Goal: Task Accomplishment & Management: Use online tool/utility

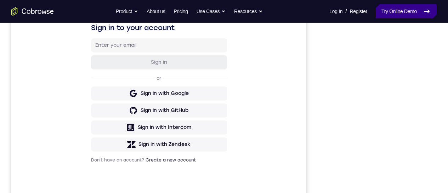
scroll to position [71, 0]
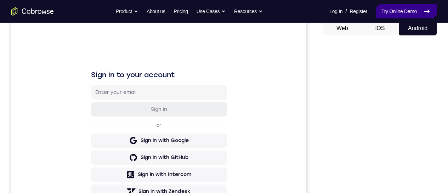
click at [390, 7] on link "Try Online Demo" at bounding box center [406, 11] width 61 height 14
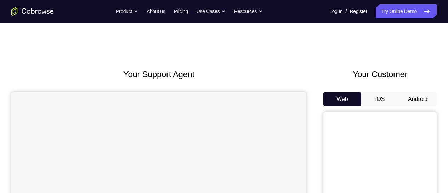
click at [428, 100] on button "Android" at bounding box center [418, 99] width 38 height 14
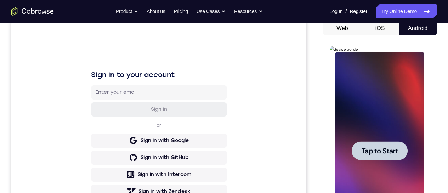
click at [384, 138] on div at bounding box center [379, 151] width 89 height 198
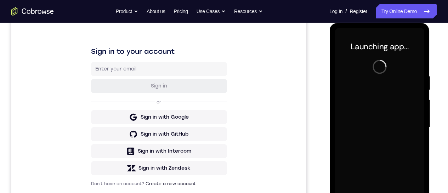
scroll to position [213, 0]
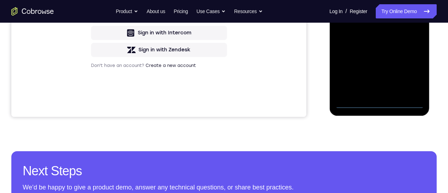
click at [381, 103] on div at bounding box center [379, 9] width 89 height 198
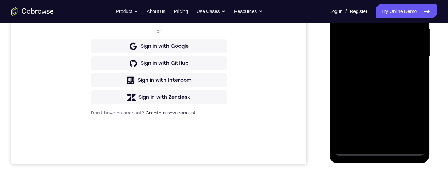
click at [416, 121] on div at bounding box center [379, 56] width 89 height 198
click at [371, 0] on div at bounding box center [379, 56] width 89 height 198
click at [411, 48] on div at bounding box center [379, 56] width 89 height 198
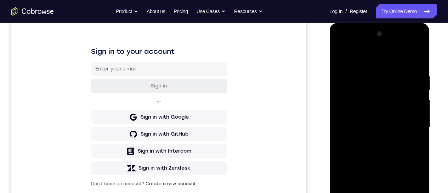
click at [372, 140] on div at bounding box center [379, 127] width 89 height 198
click at [373, 118] on div at bounding box center [379, 127] width 89 height 198
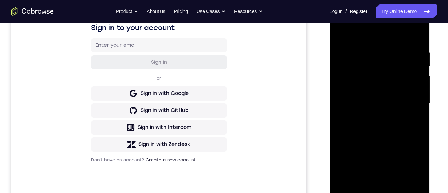
click at [370, 93] on div at bounding box center [379, 104] width 89 height 198
click at [376, 104] on div at bounding box center [379, 104] width 89 height 198
click at [376, 124] on div at bounding box center [379, 104] width 89 height 198
click at [378, 127] on div at bounding box center [379, 104] width 89 height 198
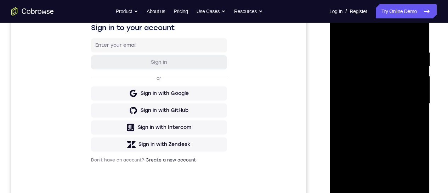
click at [378, 127] on div at bounding box center [379, 104] width 89 height 198
click at [394, 188] on div at bounding box center [379, 104] width 89 height 198
click at [379, 135] on div at bounding box center [379, 104] width 89 height 198
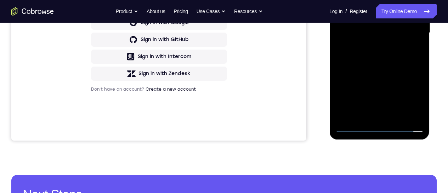
click at [395, 118] on div at bounding box center [379, 33] width 89 height 198
click at [378, 68] on div at bounding box center [379, 33] width 89 height 198
click at [372, 10] on div at bounding box center [379, 33] width 89 height 198
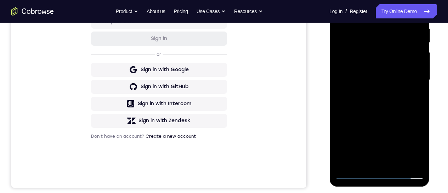
click at [341, 8] on div at bounding box center [379, 80] width 89 height 198
click at [372, 78] on div at bounding box center [379, 80] width 89 height 198
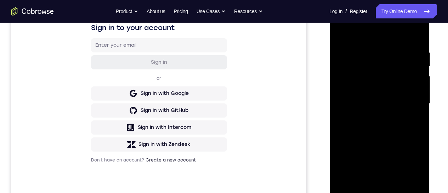
click at [351, 182] on div at bounding box center [379, 104] width 89 height 198
click at [421, 171] on div at bounding box center [379, 104] width 89 height 198
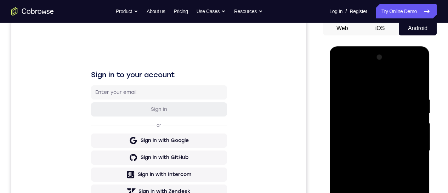
click at [416, 193] on div at bounding box center [379, 151] width 89 height 198
click at [421, 193] on div at bounding box center [379, 151] width 89 height 198
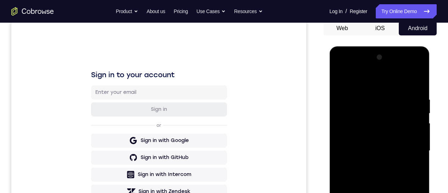
click at [421, 193] on div at bounding box center [379, 151] width 89 height 198
click at [341, 81] on div at bounding box center [379, 151] width 89 height 198
click at [375, 146] on div at bounding box center [379, 151] width 89 height 198
click at [340, 83] on div at bounding box center [379, 151] width 89 height 198
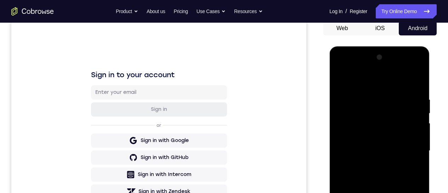
scroll to position [142, 0]
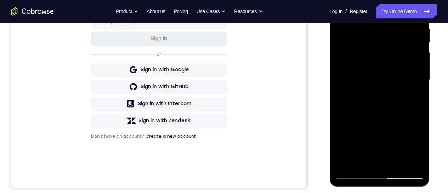
click at [365, 94] on div at bounding box center [379, 80] width 89 height 198
click at [359, 160] on div at bounding box center [379, 80] width 89 height 198
click at [416, 150] on div at bounding box center [379, 80] width 89 height 198
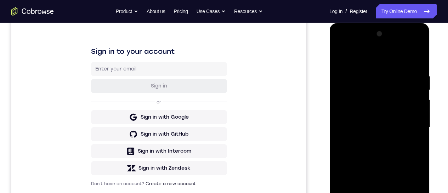
click at [341, 56] on div at bounding box center [379, 127] width 89 height 198
click at [360, 119] on div at bounding box center [379, 127] width 89 height 198
click at [343, 59] on div at bounding box center [379, 127] width 89 height 198
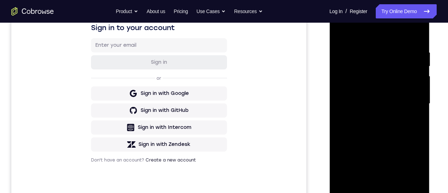
click at [366, 113] on div at bounding box center [379, 104] width 89 height 198
click at [342, 35] on div at bounding box center [379, 104] width 89 height 198
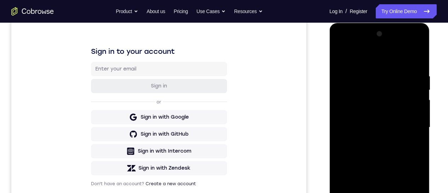
click at [366, 109] on div at bounding box center [379, 127] width 89 height 198
click at [340, 58] on div at bounding box center [379, 127] width 89 height 198
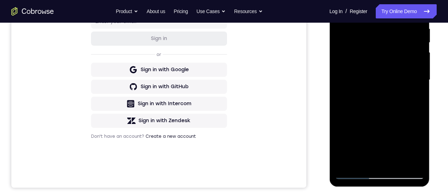
click at [365, 75] on div at bounding box center [379, 80] width 89 height 198
click at [415, 150] on div at bounding box center [379, 80] width 89 height 198
click at [338, 12] on div at bounding box center [379, 80] width 89 height 198
click at [371, 77] on div at bounding box center [379, 80] width 89 height 198
click at [360, 159] on div at bounding box center [379, 80] width 89 height 198
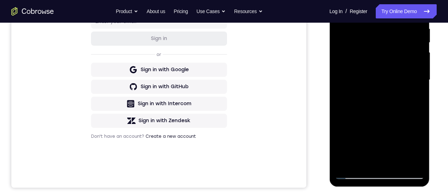
click at [360, 160] on div at bounding box center [379, 80] width 89 height 198
click at [402, 121] on div at bounding box center [379, 80] width 89 height 198
click at [411, 94] on div at bounding box center [379, 80] width 89 height 198
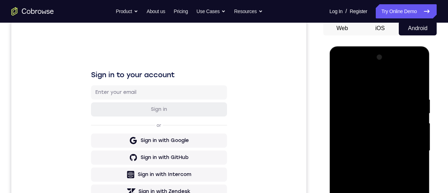
click at [339, 81] on div at bounding box center [379, 151] width 89 height 198
click at [369, 147] on div at bounding box center [379, 151] width 89 height 198
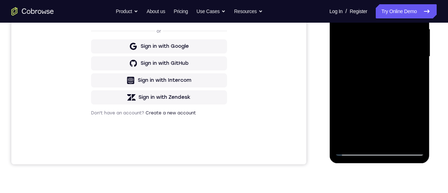
click at [341, 0] on div at bounding box center [379, 56] width 89 height 198
click at [370, 37] on div at bounding box center [379, 56] width 89 height 198
click at [338, 0] on div at bounding box center [379, 56] width 89 height 198
click at [370, 51] on div at bounding box center [379, 56] width 89 height 198
click at [361, 135] on div at bounding box center [379, 56] width 89 height 198
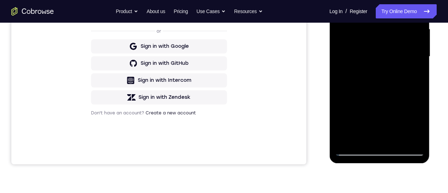
scroll to position [213, 0]
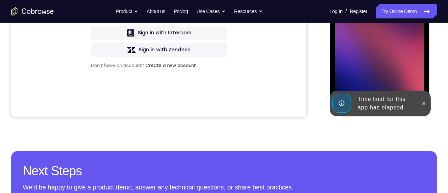
click at [365, 28] on div at bounding box center [379, 9] width 89 height 198
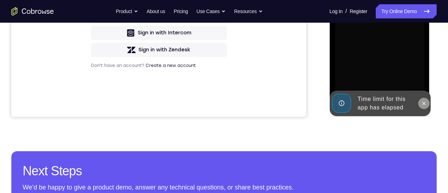
click at [424, 103] on icon at bounding box center [423, 103] width 3 height 3
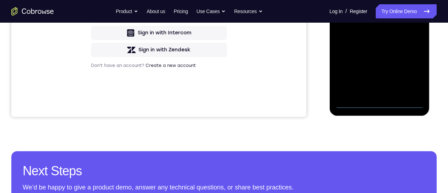
click at [382, 102] on div at bounding box center [379, 9] width 89 height 198
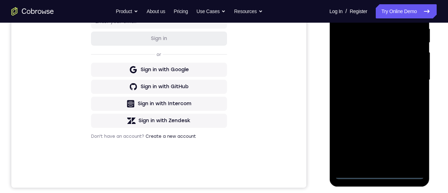
click at [409, 145] on div at bounding box center [379, 80] width 89 height 198
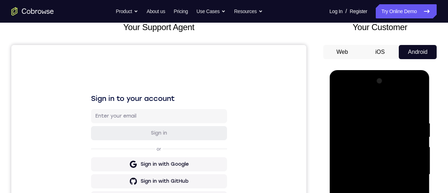
click at [378, 108] on div at bounding box center [379, 174] width 89 height 198
click at [409, 170] on div at bounding box center [379, 174] width 89 height 198
click at [369, 193] on div at bounding box center [379, 174] width 89 height 198
click at [373, 169] on div at bounding box center [379, 174] width 89 height 198
click at [372, 166] on div at bounding box center [379, 174] width 89 height 198
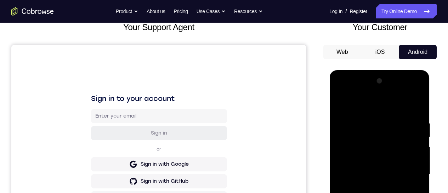
click at [376, 176] on div at bounding box center [379, 174] width 89 height 198
click at [370, 193] on div at bounding box center [379, 174] width 89 height 198
click at [371, 193] on div at bounding box center [379, 174] width 89 height 198
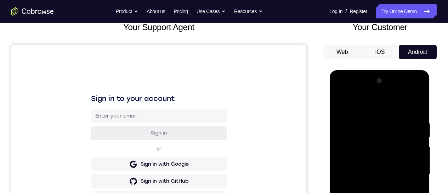
click at [371, 193] on div at bounding box center [379, 174] width 89 height 198
click at [396, 193] on div at bounding box center [379, 174] width 89 height 198
click at [373, 193] on div at bounding box center [379, 174] width 89 height 198
click at [366, 171] on div at bounding box center [379, 174] width 89 height 198
click at [367, 193] on div at bounding box center [379, 174] width 89 height 198
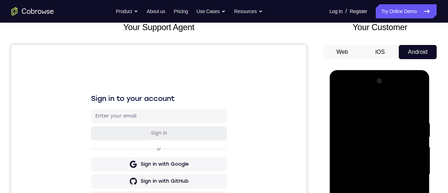
click at [338, 105] on div at bounding box center [379, 174] width 89 height 198
click at [368, 186] on div at bounding box center [379, 174] width 89 height 198
drag, startPoint x: 379, startPoint y: 159, endPoint x: 380, endPoint y: 200, distance: 41.5
click at [380, 193] on div at bounding box center [379, 174] width 89 height 198
drag, startPoint x: 375, startPoint y: 151, endPoint x: 371, endPoint y: 189, distance: 38.1
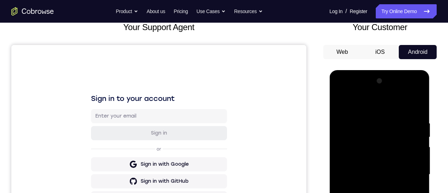
click at [372, 193] on div at bounding box center [379, 174] width 89 height 198
drag, startPoint x: 375, startPoint y: 143, endPoint x: 373, endPoint y: 213, distance: 69.1
click at [374, 193] on div at bounding box center [379, 174] width 89 height 198
click at [375, 137] on div at bounding box center [379, 174] width 89 height 198
click at [385, 137] on div at bounding box center [379, 174] width 89 height 198
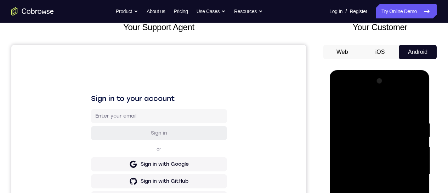
click at [391, 153] on div at bounding box center [379, 174] width 89 height 198
click at [371, 137] on div at bounding box center [379, 174] width 89 height 198
click at [389, 193] on div at bounding box center [379, 174] width 89 height 198
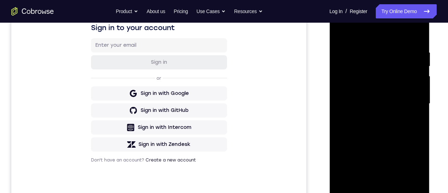
click at [341, 35] on div at bounding box center [379, 104] width 89 height 198
click at [365, 84] on div at bounding box center [379, 104] width 89 height 198
click at [356, 183] on div at bounding box center [379, 104] width 89 height 198
click at [420, 173] on div at bounding box center [379, 104] width 89 height 198
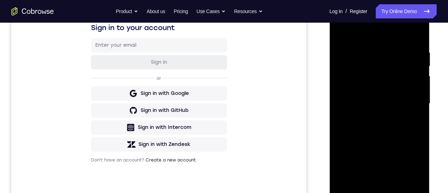
click at [420, 173] on div at bounding box center [379, 104] width 89 height 198
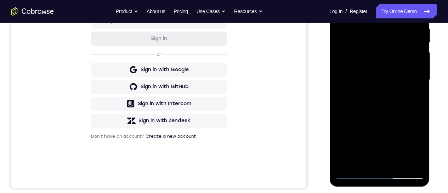
click at [340, 10] on div at bounding box center [379, 80] width 89 height 198
click at [374, 90] on div at bounding box center [379, 80] width 89 height 198
click at [362, 161] on div at bounding box center [379, 80] width 89 height 198
click at [418, 148] on div at bounding box center [379, 80] width 89 height 198
click at [418, 151] on div at bounding box center [379, 80] width 89 height 198
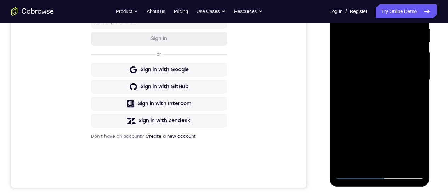
click at [418, 150] on div at bounding box center [379, 80] width 89 height 198
click at [339, 10] on div at bounding box center [379, 80] width 89 height 198
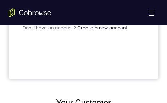
scroll to position [283, 0]
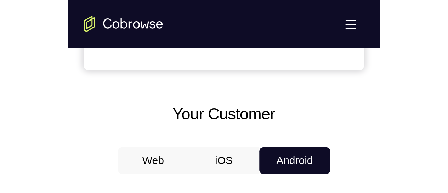
drag, startPoint x: 178, startPoint y: 275, endPoint x: 438, endPoint y: 234, distance: 263.6
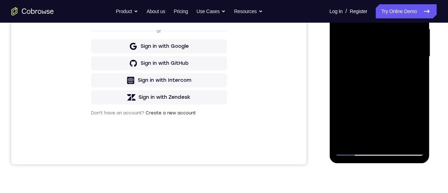
scroll to position [118, 0]
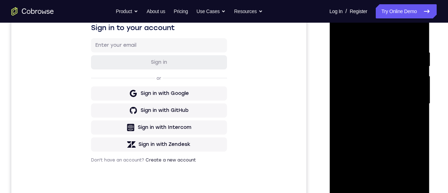
click at [338, 34] on div at bounding box center [379, 104] width 89 height 198
click at [365, 98] on div at bounding box center [379, 104] width 89 height 198
drag, startPoint x: 379, startPoint y: 114, endPoint x: 379, endPoint y: 77, distance: 36.8
click at [379, 147] on div at bounding box center [379, 104] width 89 height 198
click at [378, 136] on div at bounding box center [379, 104] width 89 height 198
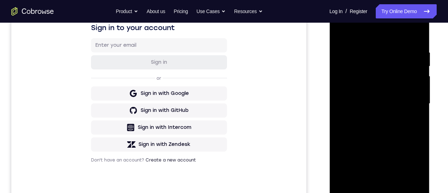
drag, startPoint x: 373, startPoint y: 63, endPoint x: 376, endPoint y: 151, distance: 88.2
click at [378, 157] on div at bounding box center [379, 104] width 89 height 198
drag, startPoint x: 378, startPoint y: 89, endPoint x: 377, endPoint y: 127, distance: 38.3
click at [377, 131] on div at bounding box center [379, 104] width 89 height 198
drag, startPoint x: 382, startPoint y: 75, endPoint x: 377, endPoint y: 129, distance: 53.7
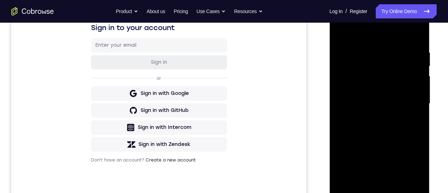
click at [377, 129] on div at bounding box center [379, 104] width 89 height 198
drag, startPoint x: 384, startPoint y: 113, endPoint x: 379, endPoint y: 134, distance: 21.4
click at [380, 136] on div at bounding box center [379, 104] width 89 height 198
drag, startPoint x: 385, startPoint y: 81, endPoint x: 380, endPoint y: 126, distance: 44.9
click at [381, 124] on div at bounding box center [379, 104] width 89 height 198
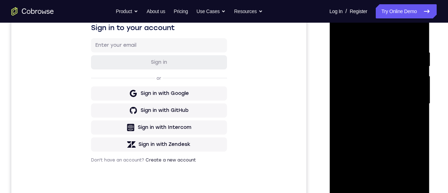
drag, startPoint x: 391, startPoint y: 68, endPoint x: 385, endPoint y: 124, distance: 55.9
click at [385, 125] on div at bounding box center [379, 104] width 89 height 198
drag, startPoint x: 385, startPoint y: 73, endPoint x: 376, endPoint y: 135, distance: 63.3
click at [377, 144] on div at bounding box center [379, 104] width 89 height 198
drag, startPoint x: 384, startPoint y: 82, endPoint x: 377, endPoint y: 133, distance: 51.5
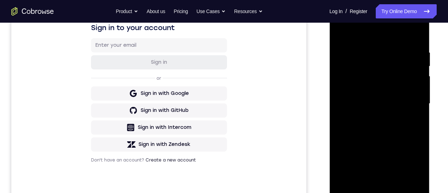
click at [377, 133] on div at bounding box center [379, 104] width 89 height 198
drag, startPoint x: 389, startPoint y: 80, endPoint x: 383, endPoint y: 126, distance: 46.5
click at [383, 125] on div at bounding box center [379, 104] width 89 height 198
drag, startPoint x: 385, startPoint y: 74, endPoint x: 370, endPoint y: 129, distance: 56.9
click at [371, 132] on div at bounding box center [379, 104] width 89 height 198
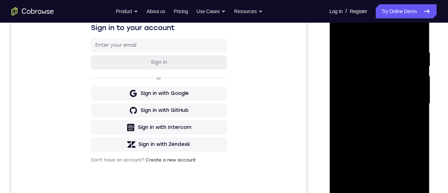
drag, startPoint x: 378, startPoint y: 91, endPoint x: 366, endPoint y: 148, distance: 58.3
click at [366, 147] on div at bounding box center [379, 104] width 89 height 198
drag, startPoint x: 376, startPoint y: 96, endPoint x: 370, endPoint y: 136, distance: 41.1
click at [371, 135] on div at bounding box center [379, 104] width 89 height 198
drag, startPoint x: 400, startPoint y: 81, endPoint x: 396, endPoint y: 119, distance: 38.8
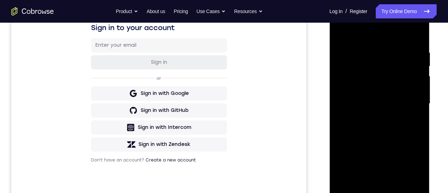
click at [396, 113] on div at bounding box center [379, 104] width 89 height 198
drag, startPoint x: 401, startPoint y: 85, endPoint x: 392, endPoint y: 123, distance: 38.4
click at [394, 117] on div at bounding box center [379, 104] width 89 height 198
drag, startPoint x: 390, startPoint y: 87, endPoint x: 382, endPoint y: 124, distance: 38.1
click at [382, 123] on div at bounding box center [379, 104] width 89 height 198
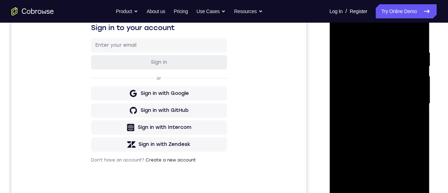
drag, startPoint x: 396, startPoint y: 161, endPoint x: 377, endPoint y: 70, distance: 92.3
click at [383, 87] on div at bounding box center [379, 104] width 89 height 198
click at [340, 35] on div at bounding box center [379, 104] width 89 height 198
click at [370, 81] on div at bounding box center [379, 104] width 89 height 198
click at [357, 184] on div at bounding box center [379, 104] width 89 height 198
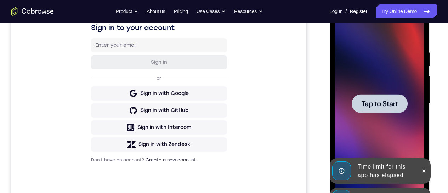
click at [373, 130] on div at bounding box center [379, 104] width 89 height 198
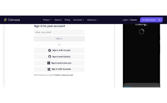
scroll to position [165, 0]
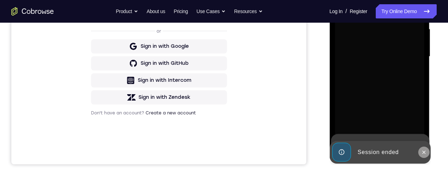
click at [425, 156] on button at bounding box center [423, 152] width 11 height 11
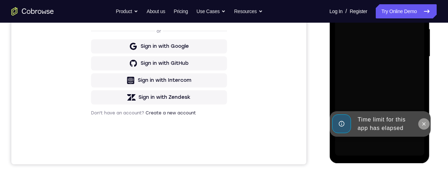
click at [424, 129] on div at bounding box center [423, 124] width 11 height 26
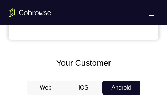
scroll to position [330, 0]
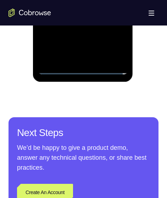
scroll to position [472, 0]
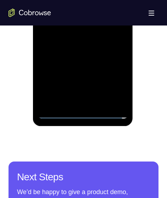
click at [112, 79] on div at bounding box center [82, 19] width 89 height 198
click at [88, 0] on div at bounding box center [82, 19] width 89 height 198
click at [113, 16] on div at bounding box center [82, 19] width 89 height 198
click at [75, 30] on div at bounding box center [82, 19] width 89 height 198
click at [87, 12] on div at bounding box center [82, 19] width 89 height 198
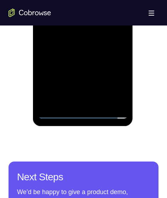
scroll to position [401, 0]
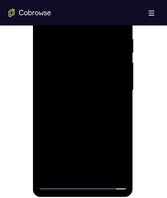
click at [111, 77] on div at bounding box center [82, 90] width 89 height 198
click at [100, 88] on div at bounding box center [82, 90] width 89 height 198
click at [92, 111] on div at bounding box center [82, 90] width 89 height 198
click at [90, 114] on div at bounding box center [82, 90] width 89 height 198
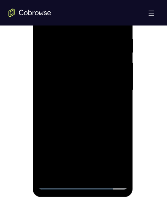
click at [90, 113] on div at bounding box center [82, 90] width 89 height 198
click at [79, 124] on div at bounding box center [82, 90] width 89 height 198
click at [84, 123] on div at bounding box center [82, 90] width 89 height 198
click at [102, 170] on div at bounding box center [82, 90] width 89 height 198
click at [85, 127] on div at bounding box center [82, 90] width 89 height 198
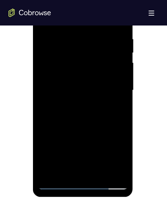
scroll to position [425, 0]
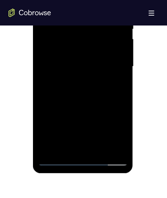
click at [69, 46] on div at bounding box center [82, 66] width 89 height 198
click at [53, 146] on div at bounding box center [82, 66] width 89 height 198
click at [122, 134] on div at bounding box center [82, 66] width 89 height 198
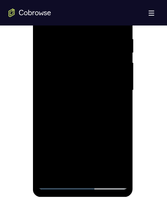
click at [43, 19] on div at bounding box center [82, 90] width 89 height 198
click at [78, 87] on div at bounding box center [82, 90] width 89 height 198
click at [45, 22] on div at bounding box center [82, 90] width 89 height 198
click at [87, 73] on div at bounding box center [82, 90] width 89 height 198
click at [43, 21] on div at bounding box center [82, 90] width 89 height 198
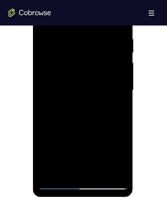
click at [70, 83] on div at bounding box center [82, 90] width 89 height 198
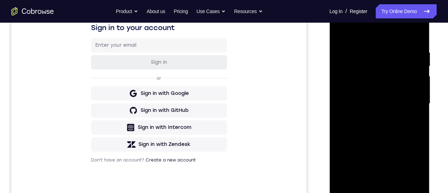
scroll to position [47, 0]
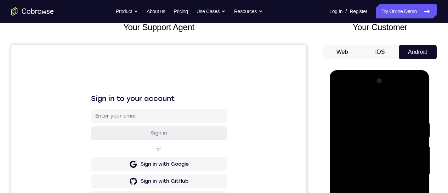
click at [340, 106] on div at bounding box center [379, 174] width 89 height 198
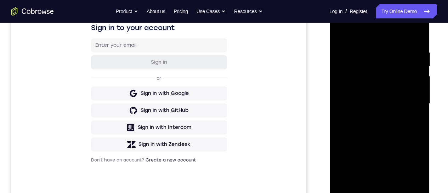
click at [371, 151] on div at bounding box center [379, 104] width 89 height 198
click at [418, 170] on div at bounding box center [379, 104] width 89 height 198
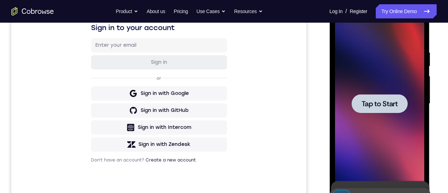
scroll to position [142, 0]
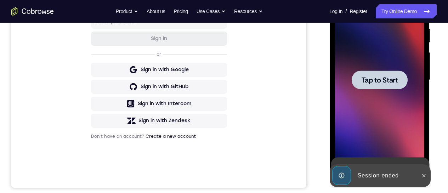
click at [306, 64] on html "Sign in to your account Sign in or Sign in with Google Sign in with GitHub Sign…" at bounding box center [158, 68] width 295 height 237
drag, startPoint x: 647, startPoint y: 89, endPoint x: 366, endPoint y: 72, distance: 281.8
click at [367, 70] on div at bounding box center [379, 79] width 56 height 19
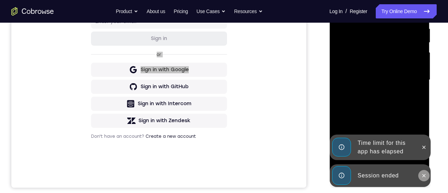
click at [426, 175] on icon at bounding box center [424, 176] width 6 height 6
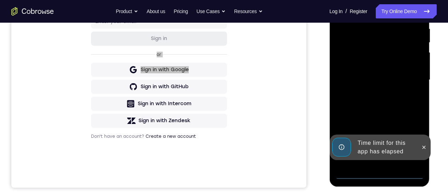
click at [425, 151] on div "Online web based iOS Simulators and Android Emulators. Run iPhone, iPad, Mobile…" at bounding box center [379, 82] width 101 height 213
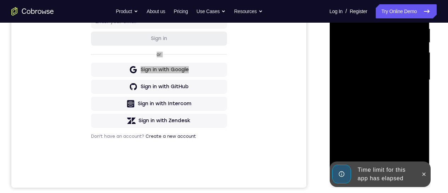
scroll to position [189, 0]
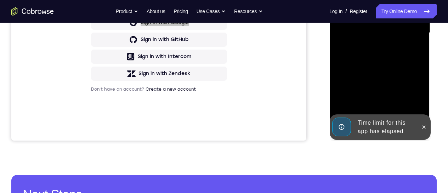
click at [423, 128] on icon at bounding box center [423, 126] width 3 height 3
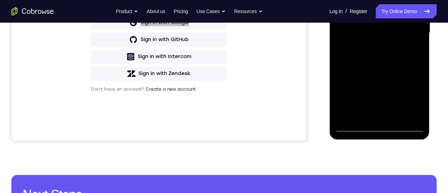
click at [379, 128] on div at bounding box center [379, 33] width 89 height 198
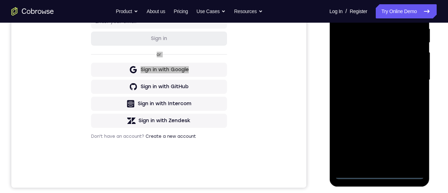
click at [418, 139] on div at bounding box center [379, 80] width 89 height 198
click at [374, 11] on div at bounding box center [379, 80] width 89 height 198
click at [415, 81] on div at bounding box center [379, 80] width 89 height 198
click at [372, 93] on div at bounding box center [379, 80] width 89 height 198
click at [381, 75] on div at bounding box center [379, 80] width 89 height 198
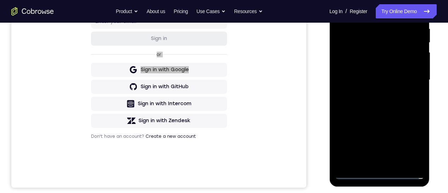
click at [363, 69] on div at bounding box center [379, 80] width 89 height 198
click at [382, 83] on div at bounding box center [379, 80] width 89 height 198
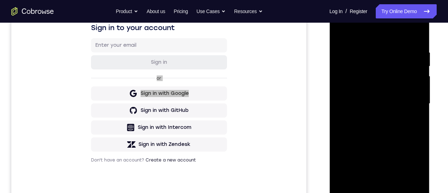
click at [396, 190] on div at bounding box center [379, 104] width 89 height 198
click at [379, 137] on div at bounding box center [379, 104] width 89 height 198
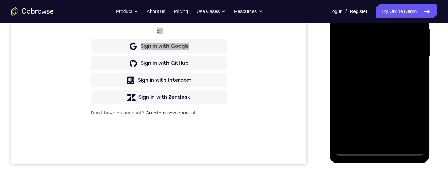
click at [400, 135] on div at bounding box center [379, 56] width 89 height 198
click at [375, 94] on div at bounding box center [379, 56] width 89 height 198
click at [370, 34] on div at bounding box center [379, 56] width 89 height 198
click at [361, 137] on div at bounding box center [379, 56] width 89 height 198
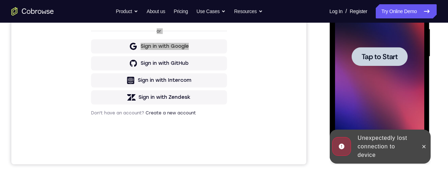
click at [386, 75] on div at bounding box center [379, 56] width 89 height 198
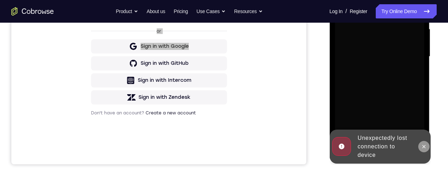
click at [425, 147] on icon at bounding box center [424, 147] width 6 height 6
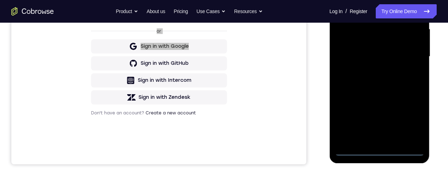
scroll to position [142, 0]
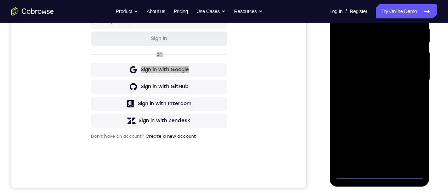
click at [379, 176] on div at bounding box center [379, 80] width 89 height 198
click at [407, 147] on div at bounding box center [379, 80] width 89 height 198
click at [375, 7] on div at bounding box center [379, 80] width 89 height 198
click at [406, 79] on div at bounding box center [379, 80] width 89 height 198
click at [373, 94] on div at bounding box center [379, 80] width 89 height 198
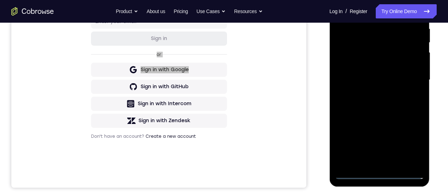
click at [368, 63] on div at bounding box center [379, 80] width 89 height 198
click at [372, 77] on div at bounding box center [379, 80] width 89 height 198
click at [404, 73] on div at bounding box center [379, 80] width 89 height 198
click at [381, 78] on div at bounding box center [379, 80] width 89 height 198
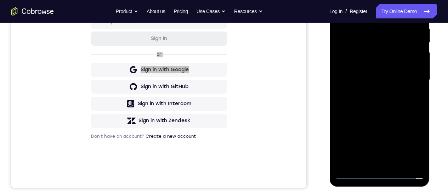
click at [386, 93] on div at bounding box center [379, 80] width 89 height 198
click at [379, 102] on div at bounding box center [379, 80] width 89 height 198
click at [379, 98] on div at bounding box center [379, 80] width 89 height 198
click at [420, 0] on div at bounding box center [379, 80] width 89 height 198
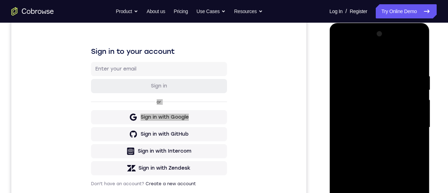
click at [320, 112] on div "Your Support Agent Your Customer Web iOS Android" at bounding box center [223, 105] width 425 height 262
click at [351, 134] on div at bounding box center [379, 127] width 89 height 198
click at [371, 137] on div at bounding box center [379, 127] width 89 height 198
click at [408, 59] on div at bounding box center [379, 127] width 89 height 198
click at [416, 45] on div at bounding box center [379, 127] width 89 height 198
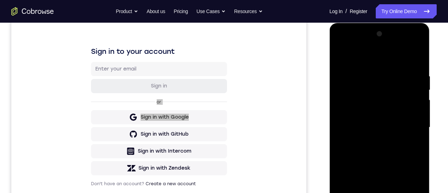
click at [387, 70] on div at bounding box center [379, 127] width 89 height 198
click at [347, 105] on div at bounding box center [379, 127] width 89 height 198
click at [373, 140] on div at bounding box center [379, 127] width 89 height 198
click at [370, 114] on div at bounding box center [379, 127] width 89 height 198
click at [384, 193] on div at bounding box center [379, 127] width 89 height 198
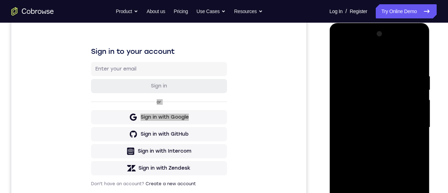
scroll to position [165, 0]
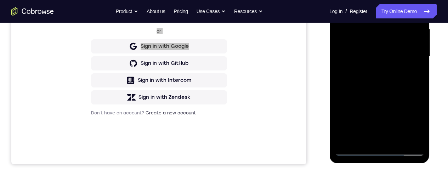
click at [386, 78] on div at bounding box center [379, 56] width 89 height 198
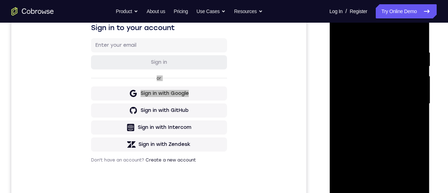
click at [384, 119] on div at bounding box center [379, 104] width 89 height 198
click at [416, 23] on div at bounding box center [379, 104] width 89 height 198
click at [388, 45] on div at bounding box center [379, 104] width 89 height 198
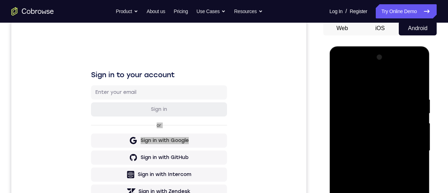
click at [353, 131] on div at bounding box center [379, 151] width 89 height 198
click at [411, 29] on button "Android" at bounding box center [418, 28] width 38 height 14
click at [415, 28] on button "Android" at bounding box center [418, 28] width 38 height 14
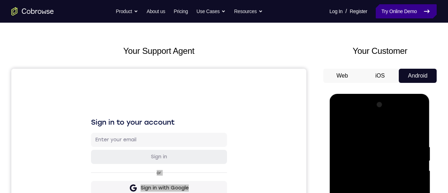
click at [405, 15] on link "Try Online Demo" at bounding box center [406, 11] width 61 height 14
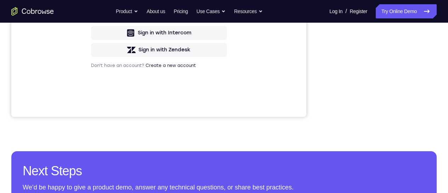
scroll to position [165, 0]
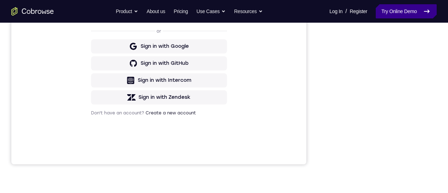
click at [392, 16] on link "Try Online Demo" at bounding box center [406, 11] width 61 height 14
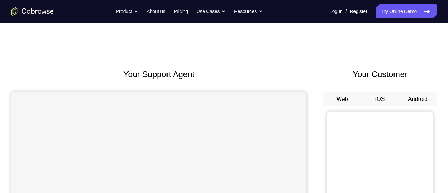
click at [414, 103] on button "Android" at bounding box center [418, 99] width 38 height 14
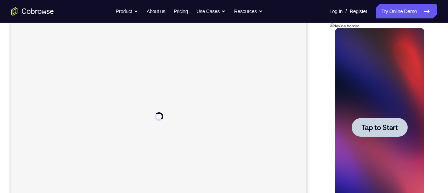
click at [386, 115] on div at bounding box center [379, 127] width 89 height 198
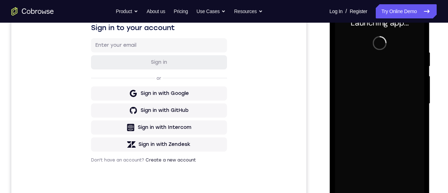
scroll to position [142, 0]
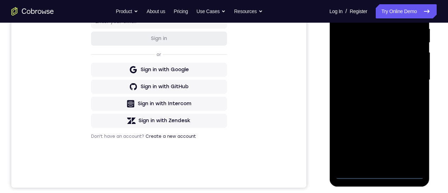
click at [380, 178] on div at bounding box center [379, 80] width 89 height 198
click at [408, 146] on div at bounding box center [379, 80] width 89 height 198
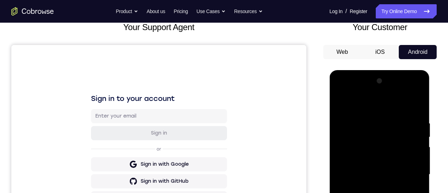
click at [364, 107] on div at bounding box center [379, 174] width 89 height 198
click at [411, 176] on div at bounding box center [379, 174] width 89 height 198
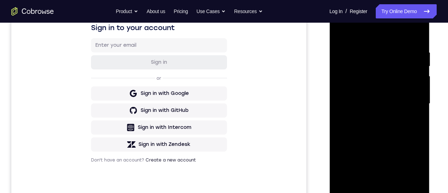
click at [370, 114] on div at bounding box center [379, 104] width 89 height 198
click at [370, 91] on div at bounding box center [379, 104] width 89 height 198
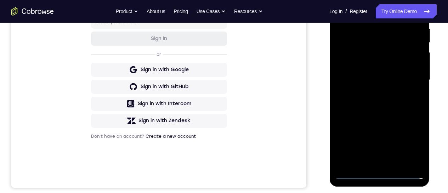
click at [367, 74] on div at bounding box center [379, 80] width 89 height 198
click at [376, 94] on div at bounding box center [379, 80] width 89 height 198
click at [377, 97] on div at bounding box center [379, 80] width 89 height 198
click at [377, 94] on div at bounding box center [379, 80] width 89 height 198
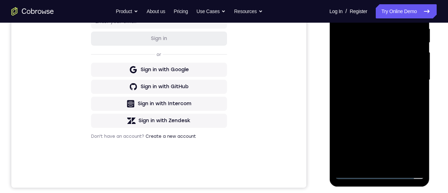
click at [372, 79] on div at bounding box center [379, 80] width 89 height 198
click at [366, 75] on div at bounding box center [379, 80] width 89 height 198
click at [371, 85] on div at bounding box center [379, 80] width 89 height 198
click at [375, 102] on div at bounding box center [379, 80] width 89 height 198
click at [372, 88] on div at bounding box center [379, 80] width 89 height 198
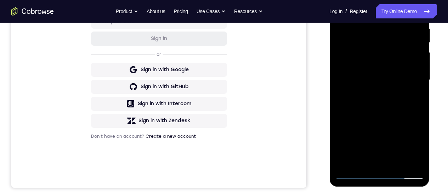
click at [372, 104] on div at bounding box center [379, 80] width 89 height 198
click at [375, 98] on div at bounding box center [379, 80] width 89 height 198
click at [382, 97] on div at bounding box center [379, 80] width 89 height 198
click at [414, 70] on div at bounding box center [379, 80] width 89 height 198
drag, startPoint x: 372, startPoint y: 86, endPoint x: 588, endPoint y: 53, distance: 218.6
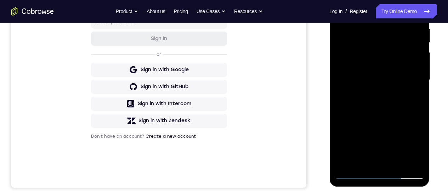
click at [372, 86] on div at bounding box center [379, 80] width 89 height 198
click at [370, 106] on div at bounding box center [379, 80] width 89 height 198
click at [379, 92] on div at bounding box center [379, 80] width 89 height 198
click at [380, 98] on div at bounding box center [379, 80] width 89 height 198
click at [371, 85] on div at bounding box center [379, 80] width 89 height 198
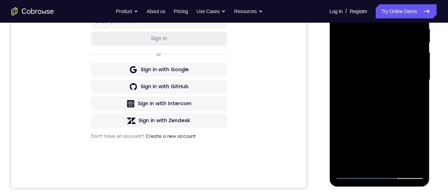
click at [374, 108] on div at bounding box center [379, 80] width 89 height 198
click at [407, 93] on div at bounding box center [379, 80] width 89 height 198
click at [396, 15] on div at bounding box center [379, 80] width 89 height 198
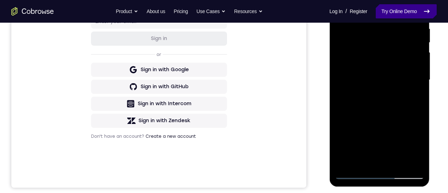
scroll to position [94, 0]
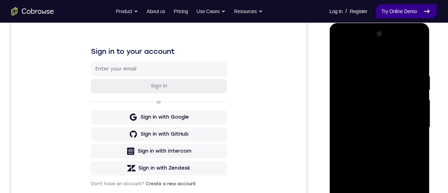
click at [405, 11] on link "Try Online Demo" at bounding box center [406, 11] width 61 height 14
